Goal: Transaction & Acquisition: Purchase product/service

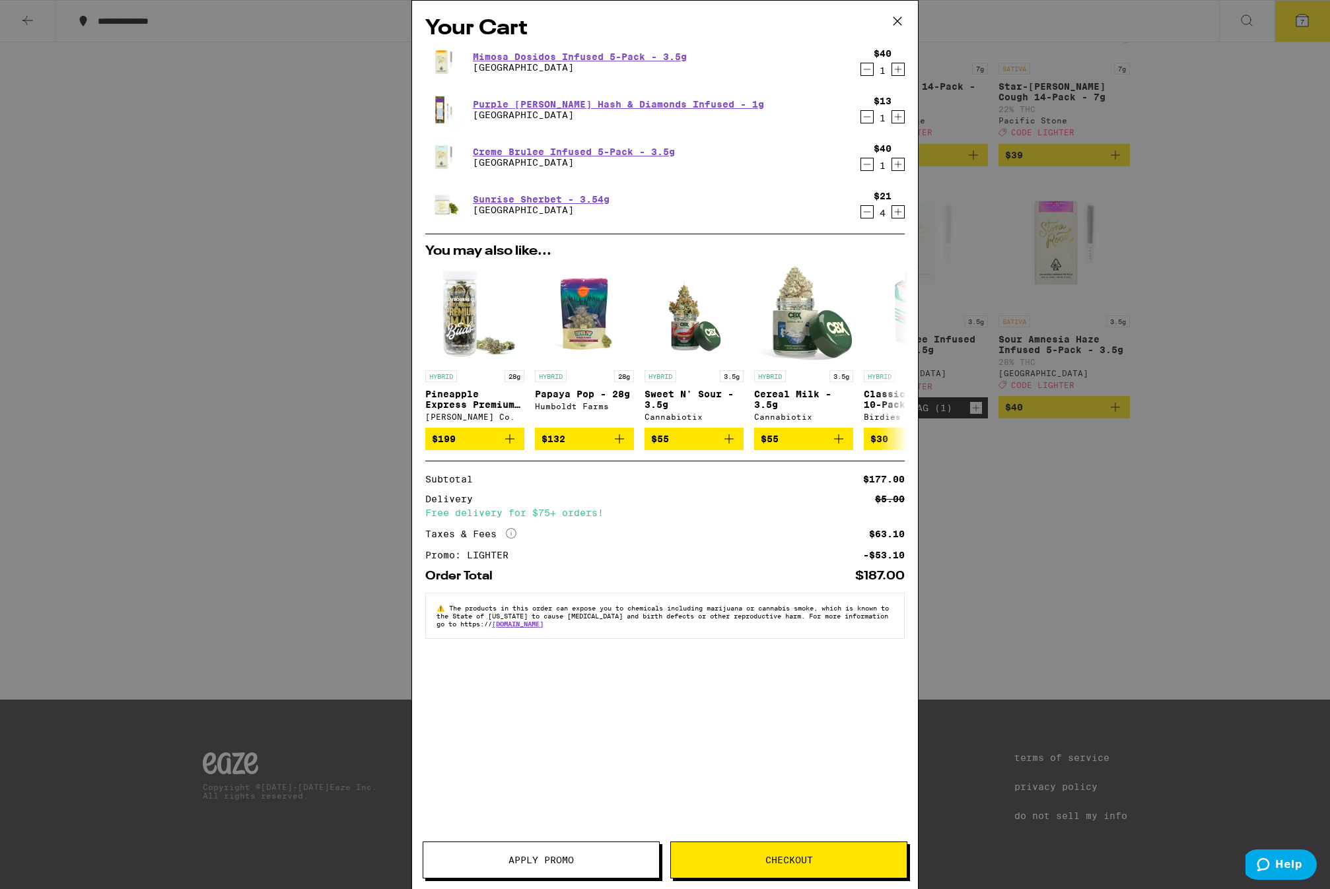
scroll to position [1519, 0]
click at [903, 120] on icon "Increment" at bounding box center [898, 117] width 12 height 16
click at [784, 862] on span "Checkout" at bounding box center [789, 860] width 48 height 9
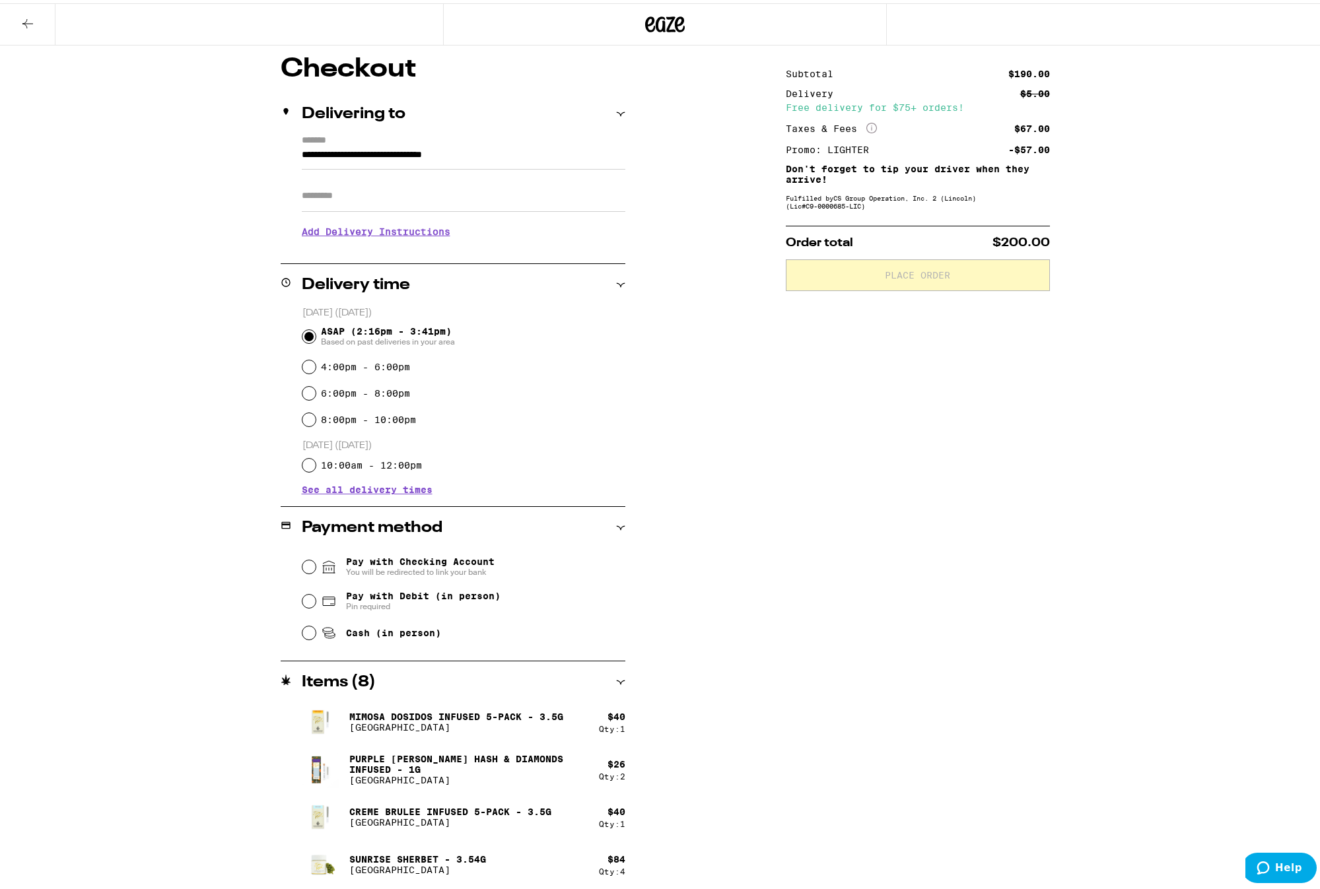
scroll to position [109, 0]
click at [310, 629] on div "Cash (in person)" at bounding box center [463, 627] width 323 height 29
click at [302, 635] on input "Cash (in person)" at bounding box center [308, 627] width 13 height 13
radio input "true"
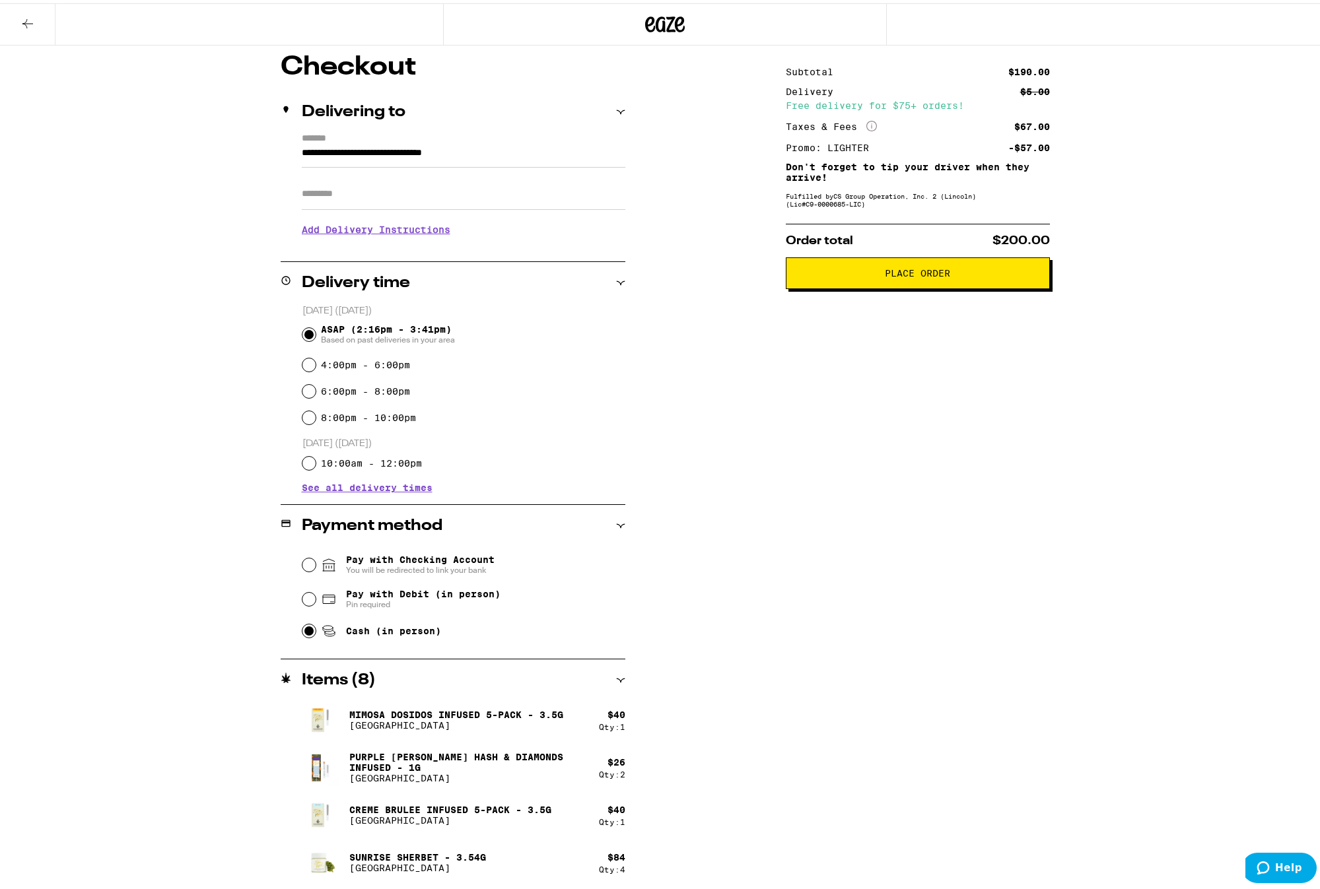
click at [937, 273] on span "Place Order" at bounding box center [917, 269] width 65 height 9
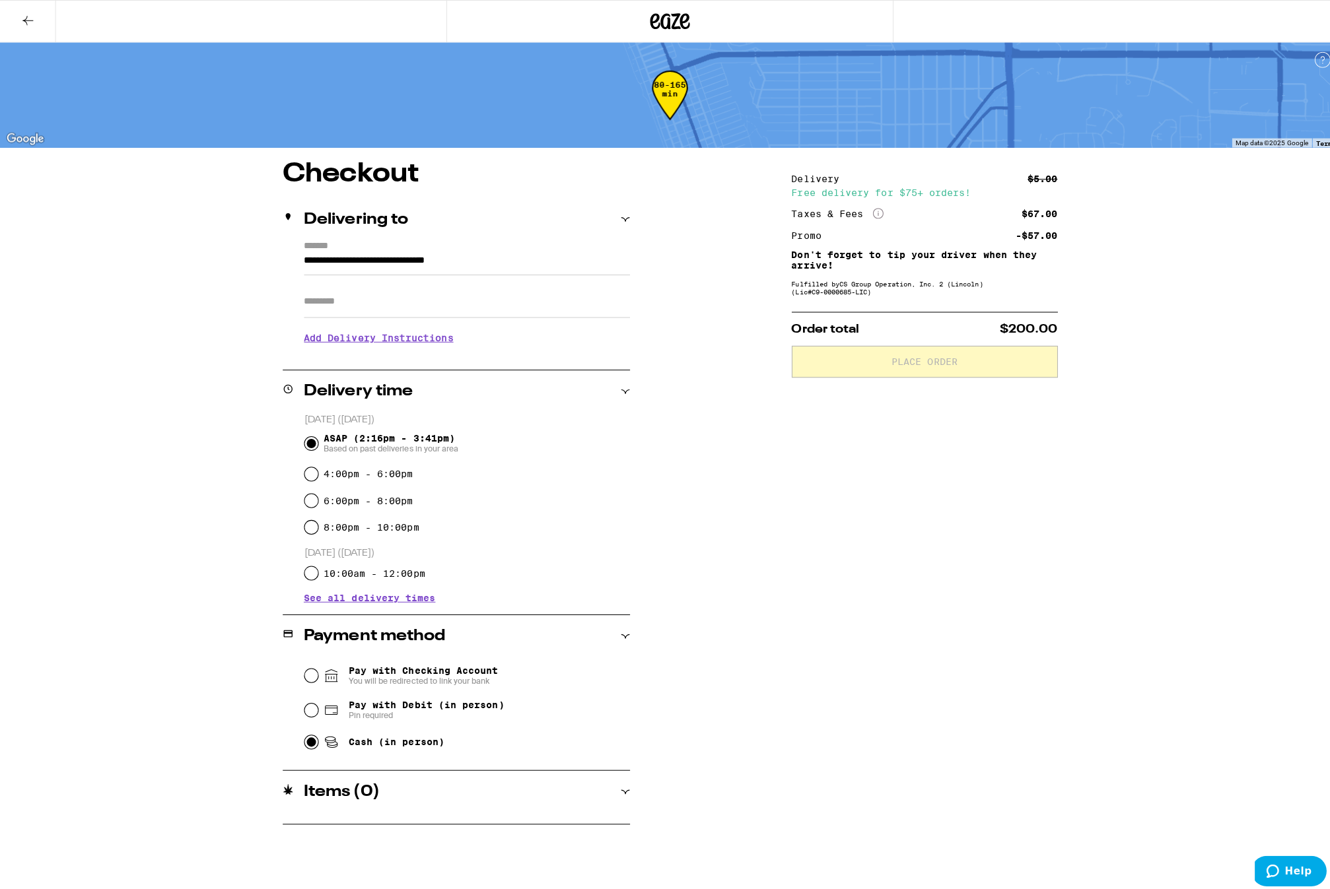
scroll to position [0, 0]
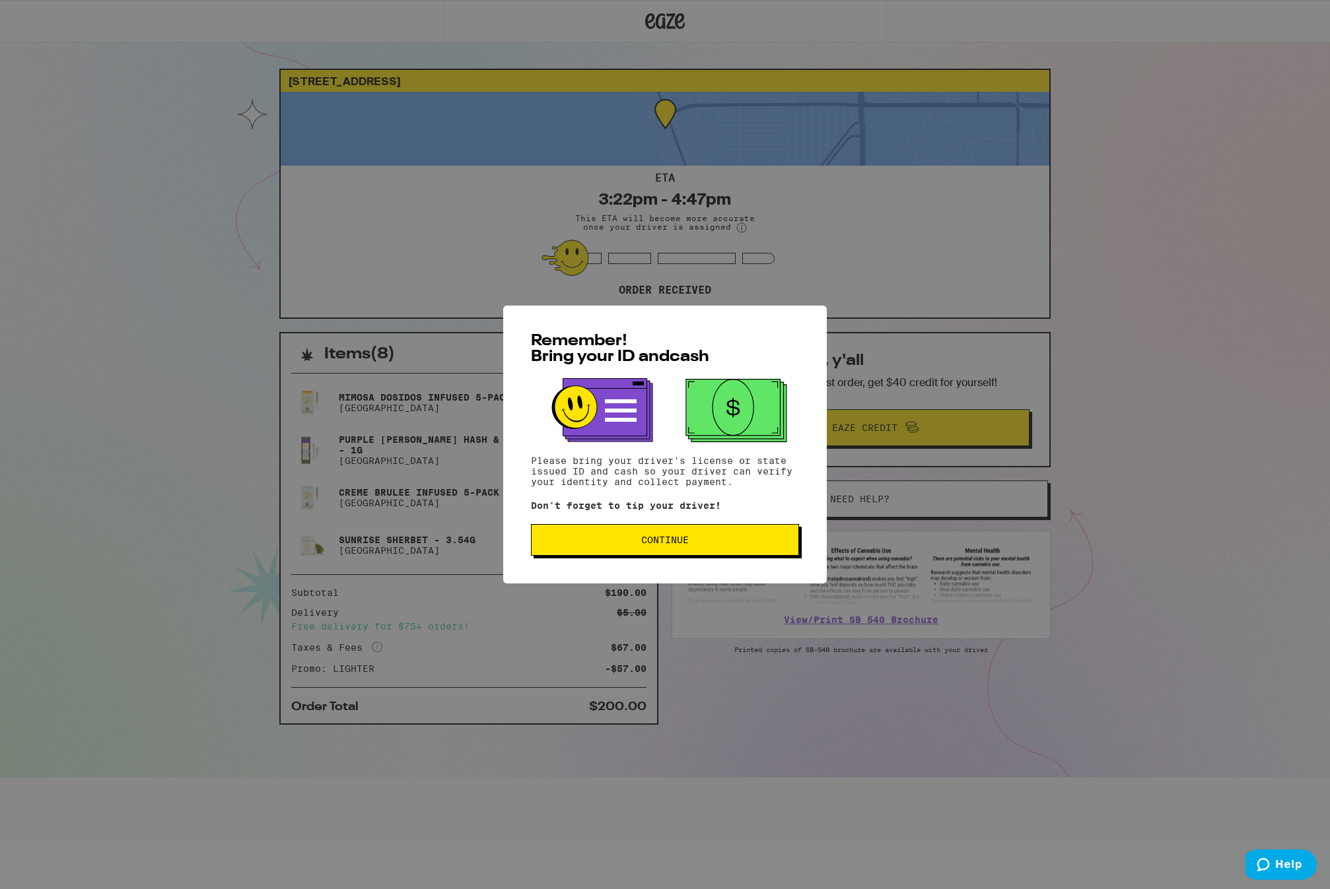
click at [641, 545] on span "Continue" at bounding box center [665, 540] width 48 height 9
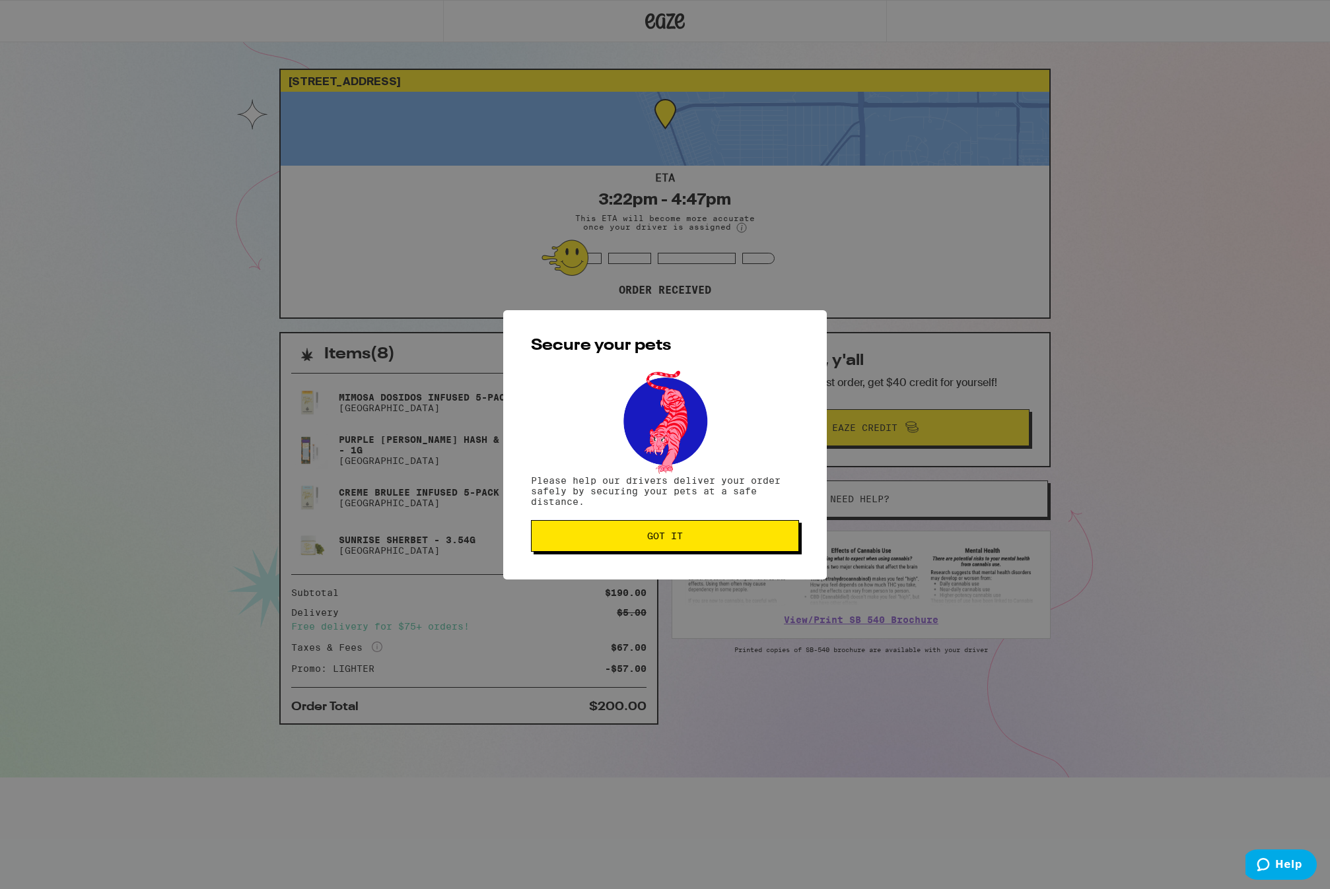
click at [638, 543] on button "Got it" at bounding box center [665, 536] width 268 height 32
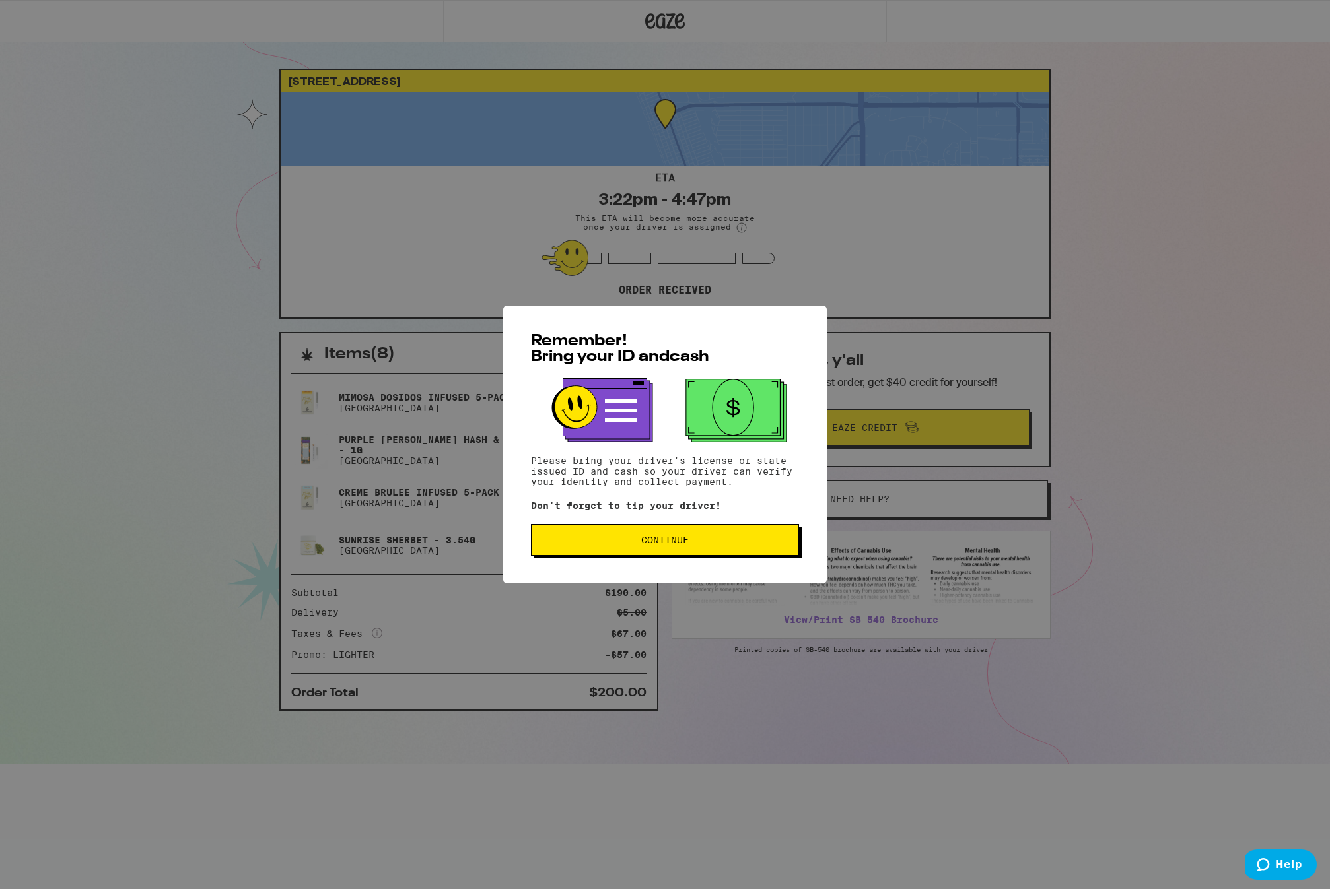
click at [700, 545] on span "Continue" at bounding box center [665, 540] width 246 height 9
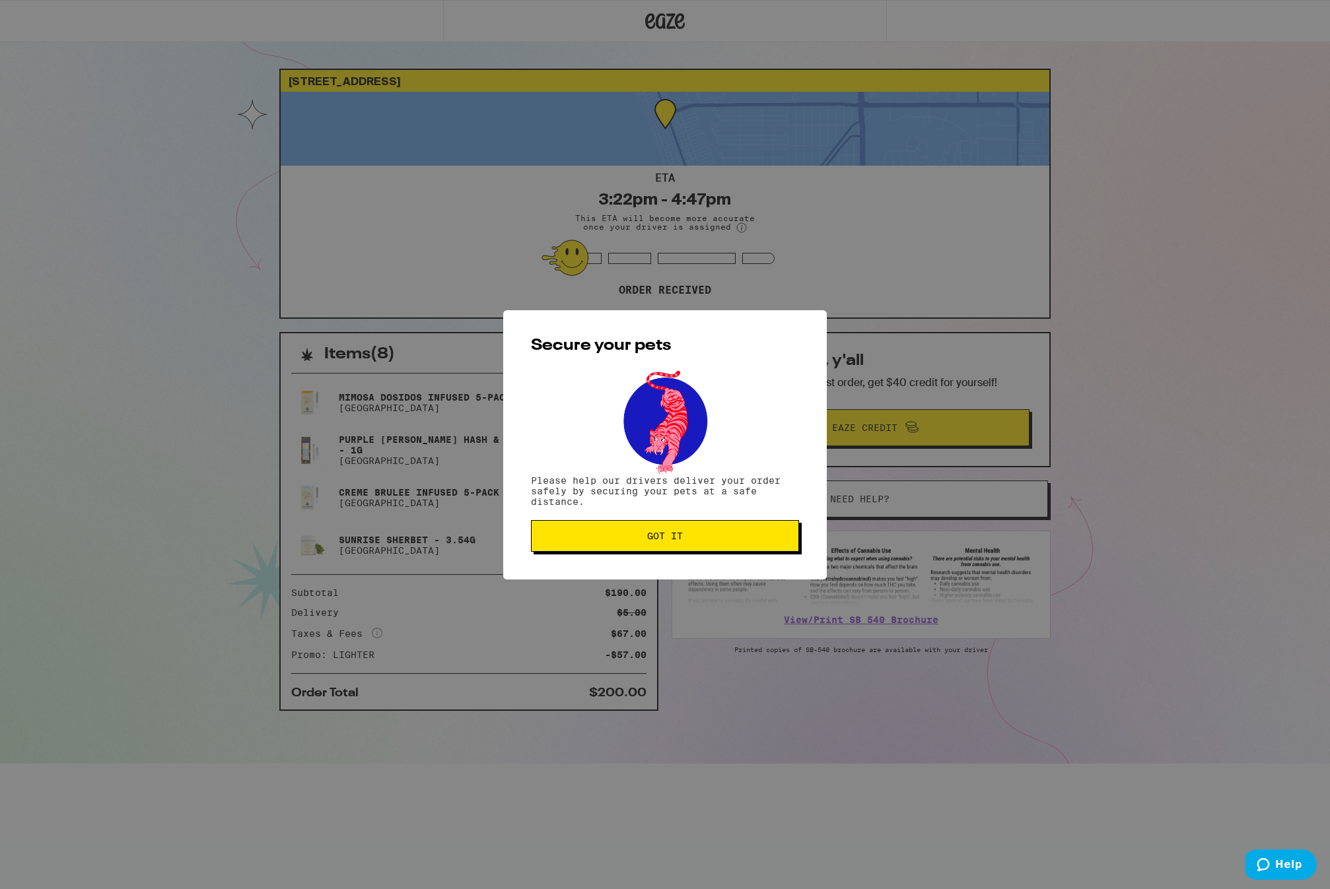
click at [700, 545] on button "Got it" at bounding box center [665, 536] width 268 height 32
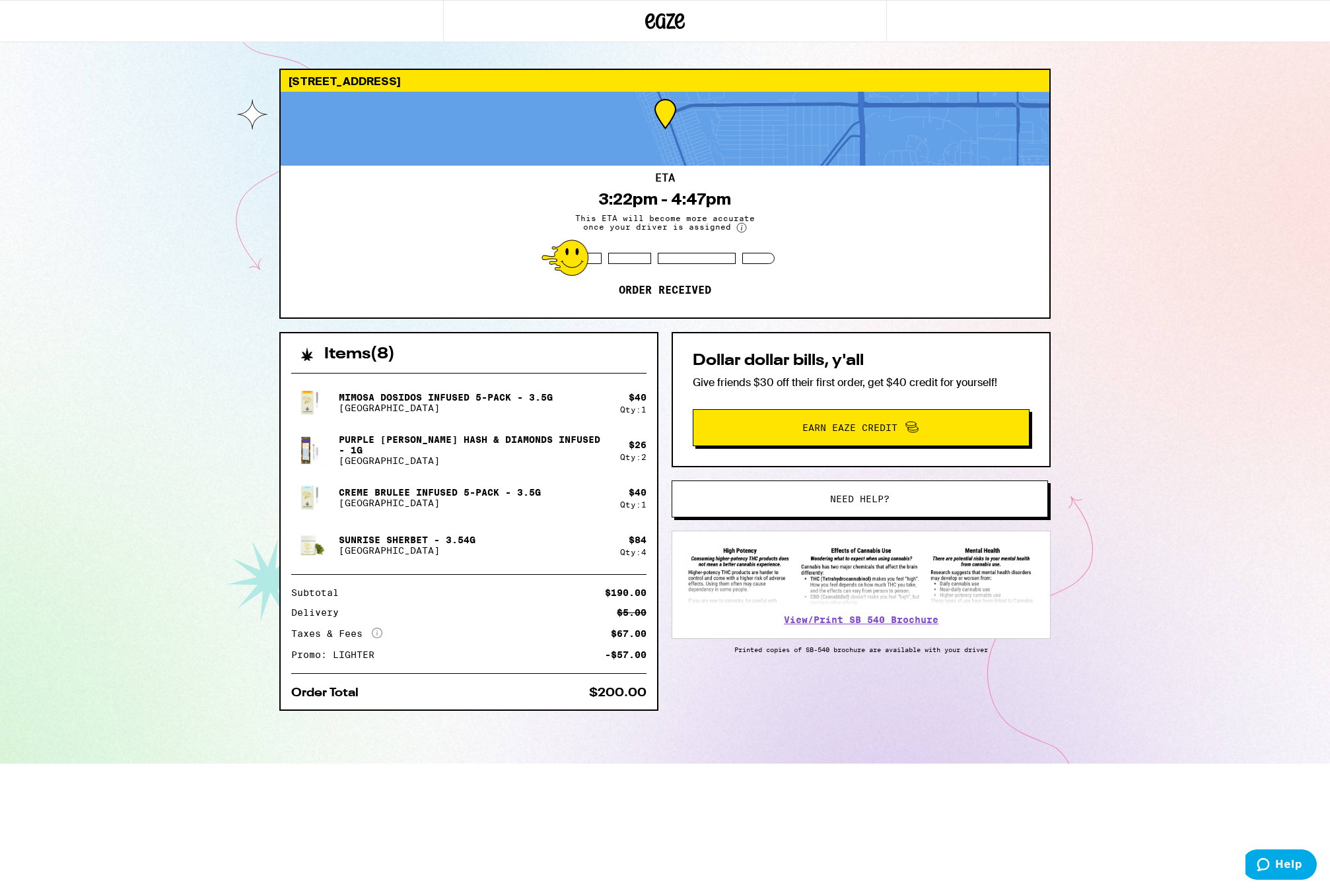
click at [115, 410] on div "3505 Bayview Dr Manhattan Beach 90266 ETA 3:22pm - 4:47pm This ETA will become …" at bounding box center [665, 382] width 1330 height 764
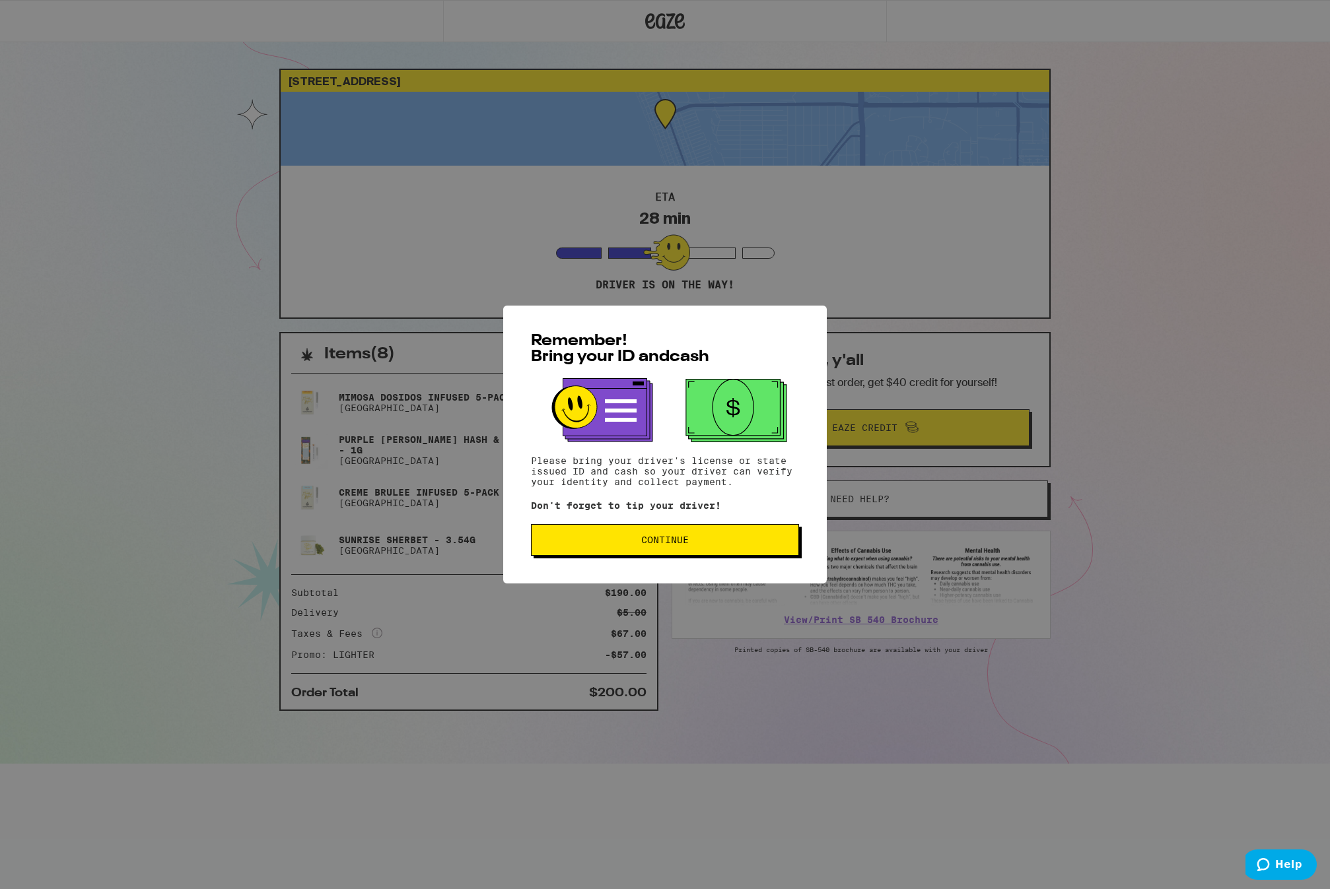
click at [682, 538] on span "Continue" at bounding box center [665, 540] width 48 height 9
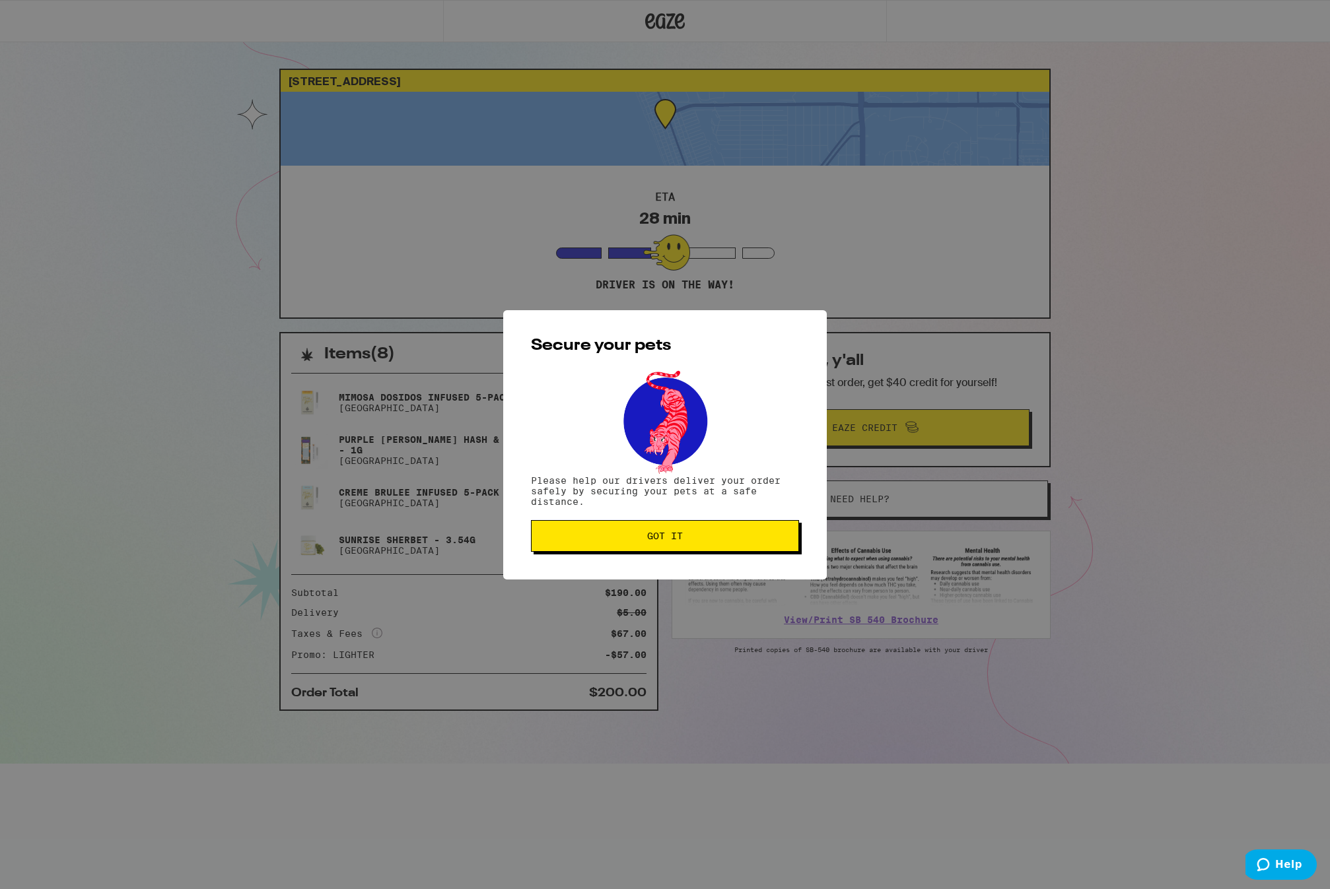
click at [682, 538] on span "Got it" at bounding box center [665, 536] width 36 height 9
